Goal: Task Accomplishment & Management: Manage account settings

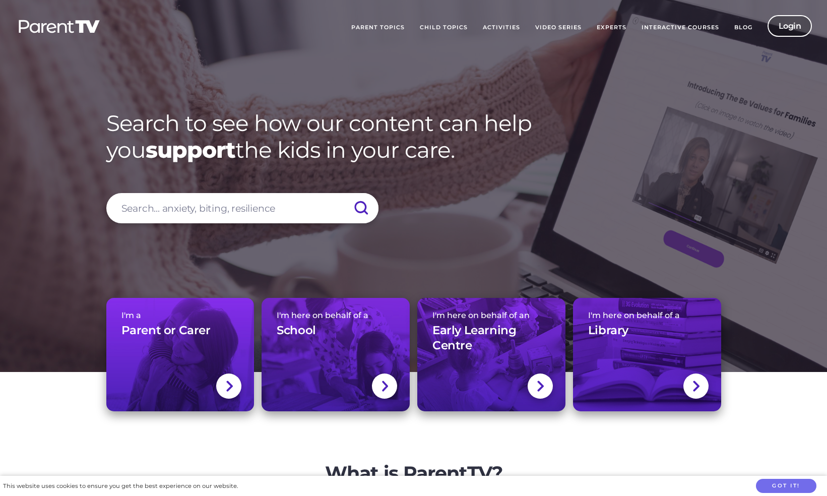
click at [790, 24] on link "Login" at bounding box center [790, 26] width 45 height 22
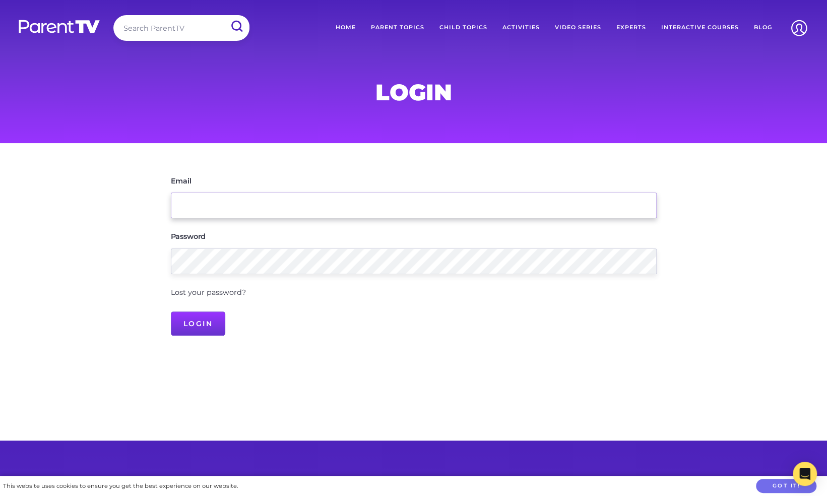
click at [451, 214] on input "Email" at bounding box center [414, 206] width 486 height 26
type input "[EMAIL_ADDRESS][DOMAIN_NAME]"
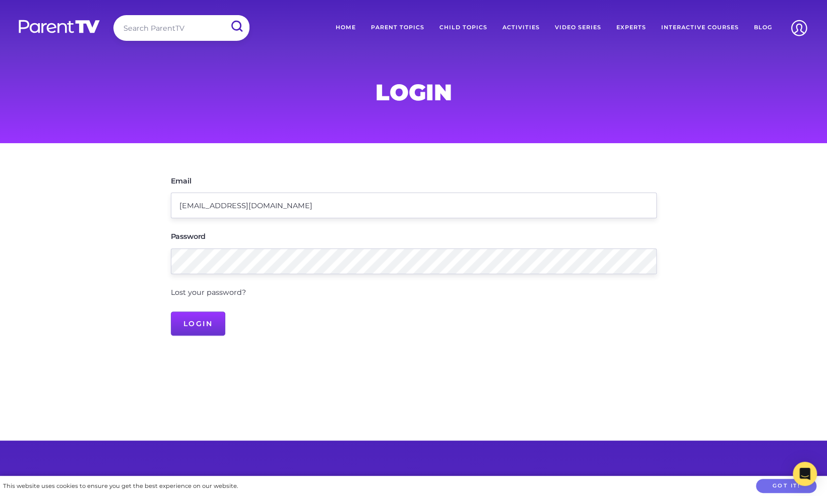
click at [230, 292] on link "Lost your password?" at bounding box center [208, 292] width 75 height 9
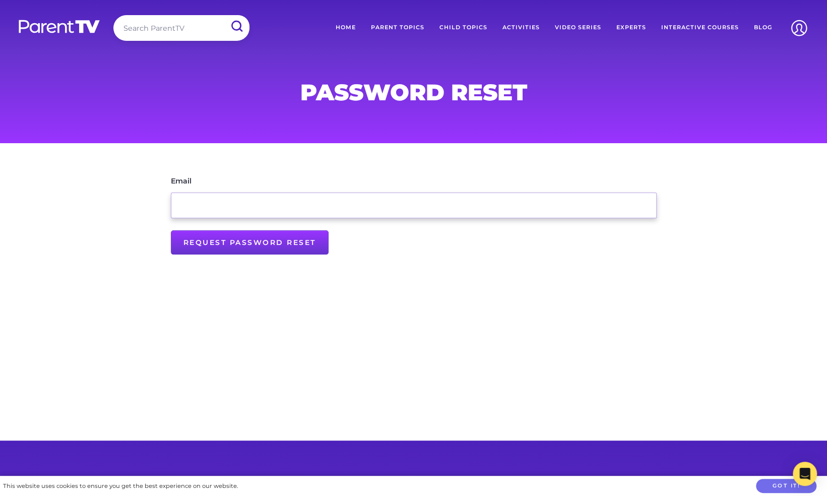
click at [268, 202] on input "Email" at bounding box center [414, 206] width 486 height 26
type input "[EMAIL_ADDRESS][DOMAIN_NAME]"
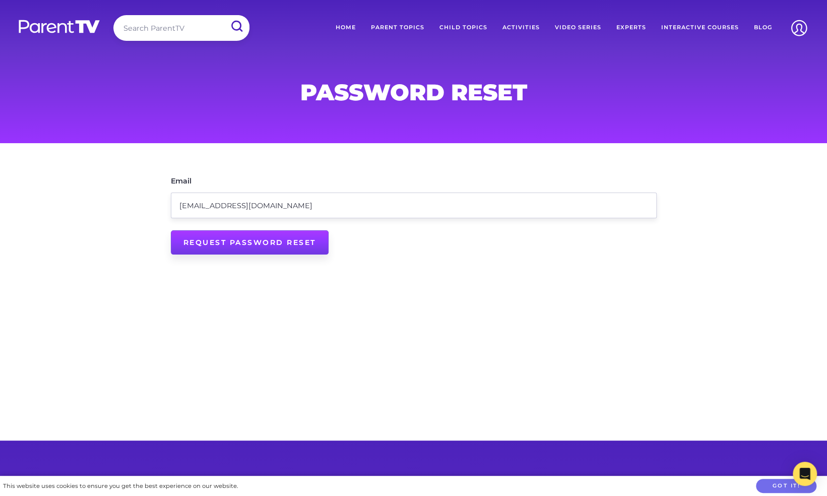
click at [228, 240] on input "Request Password Reset" at bounding box center [250, 242] width 158 height 24
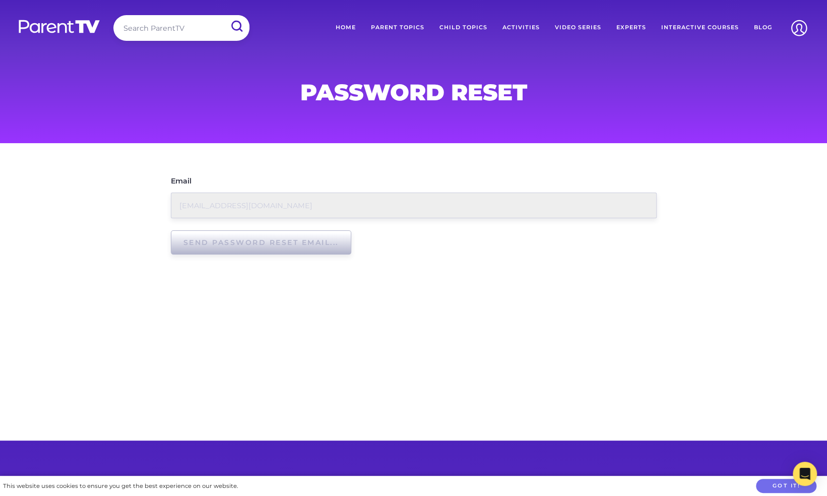
type input "Request Password Reset"
